Goal: Task Accomplishment & Management: Manage account settings

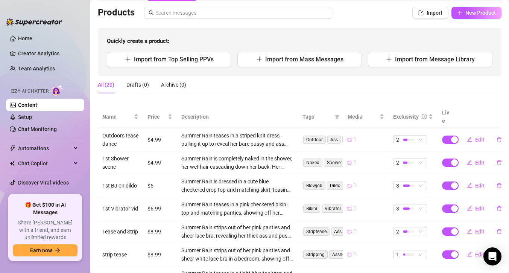
scroll to position [53, 0]
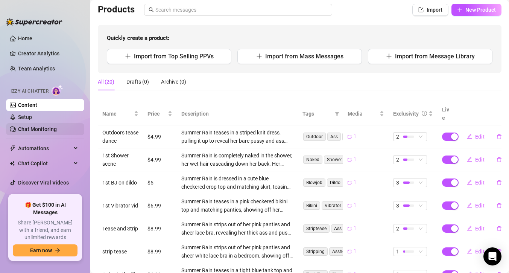
click at [41, 127] on link "Chat Monitoring" at bounding box center [37, 129] width 39 height 6
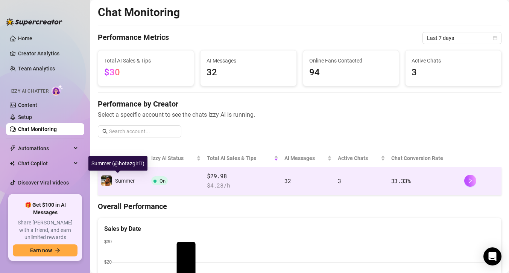
click at [132, 179] on span "Summer" at bounding box center [125, 181] width 20 height 6
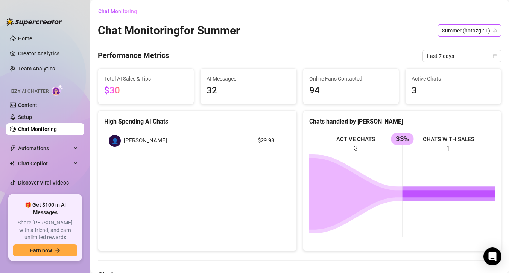
click at [477, 31] on span "Summer (hotazgirl1)" at bounding box center [469, 30] width 55 height 11
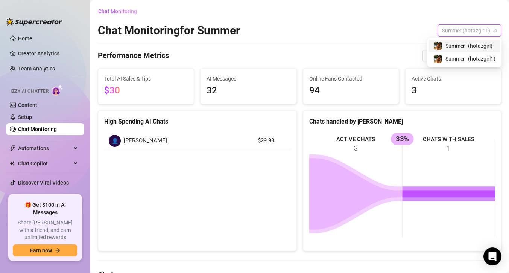
click at [471, 44] on span "( hotazgirl )" at bounding box center [480, 46] width 24 height 8
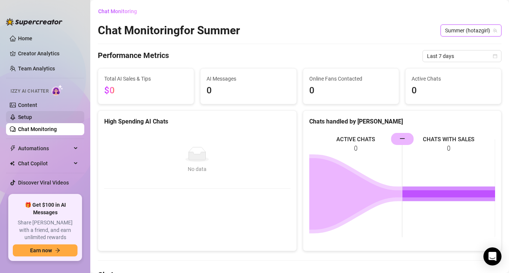
click at [18, 116] on link "Setup" at bounding box center [25, 117] width 14 height 6
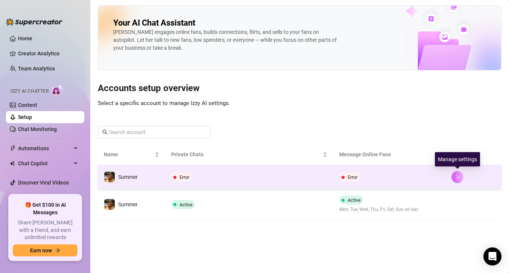
click at [457, 177] on icon "right" at bounding box center [457, 176] width 5 height 5
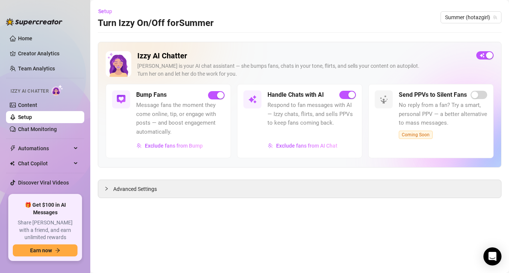
click at [32, 114] on link "Setup" at bounding box center [25, 117] width 14 height 6
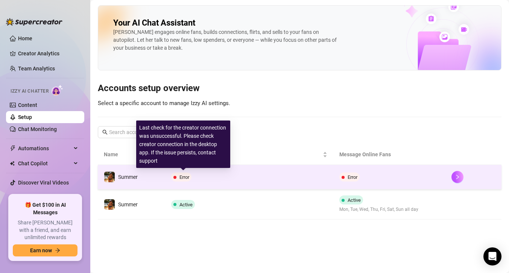
click at [181, 176] on span "Error" at bounding box center [184, 177] width 10 height 6
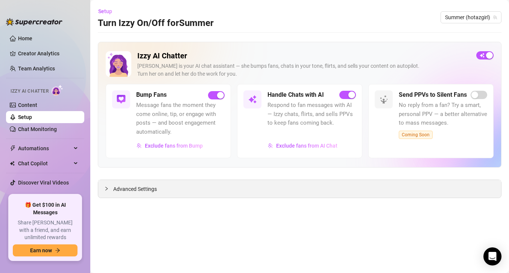
click at [147, 187] on span "Advanced Settings" at bounding box center [135, 189] width 44 height 8
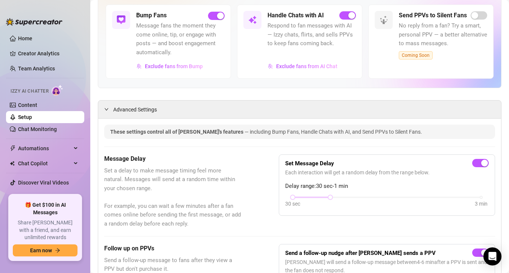
scroll to position [84, 0]
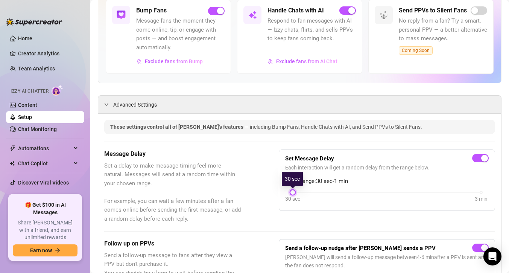
drag, startPoint x: 330, startPoint y: 191, endPoint x: 295, endPoint y: 185, distance: 36.2
click at [294, 185] on body "Home Creator Analytics Team Analytics Izzy AI Chatter Content Setup Chat Monito…" at bounding box center [254, 136] width 509 height 273
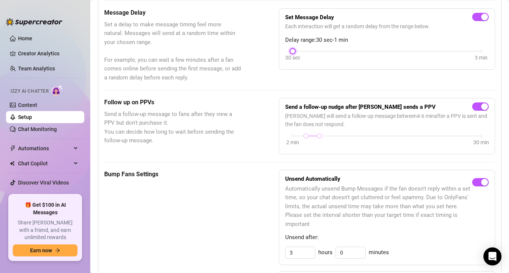
scroll to position [225, 0]
click at [32, 104] on link "Content" at bounding box center [27, 105] width 19 height 6
